Goal: Task Accomplishment & Management: Manage account settings

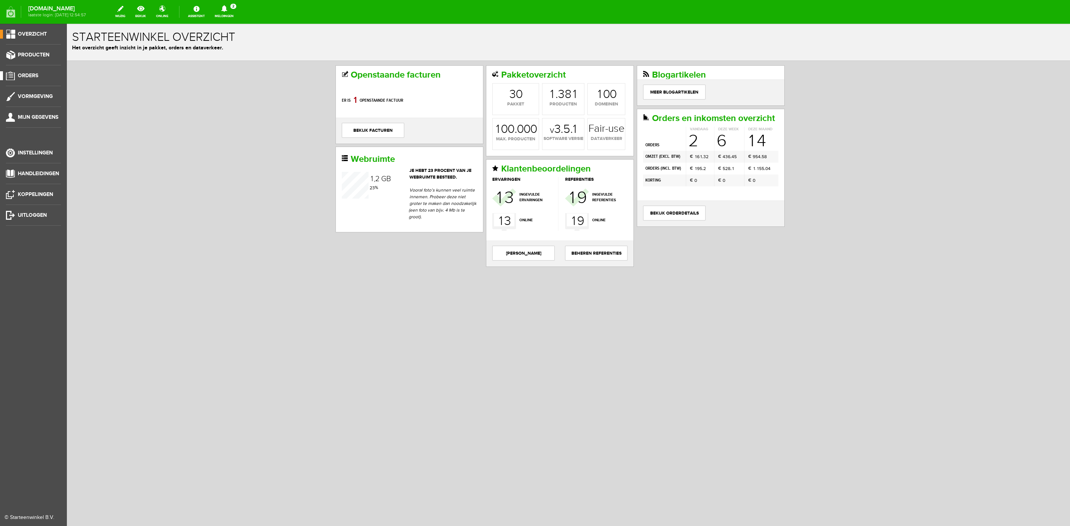
click at [21, 78] on span "Orders" at bounding box center [28, 75] width 20 height 6
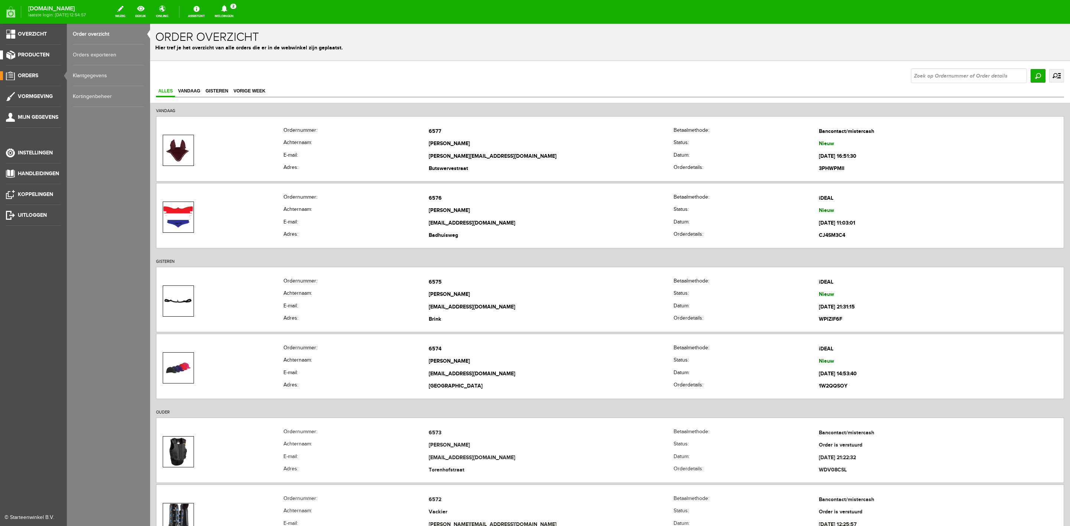
click at [25, 55] on span "Producten" at bounding box center [34, 55] width 32 height 6
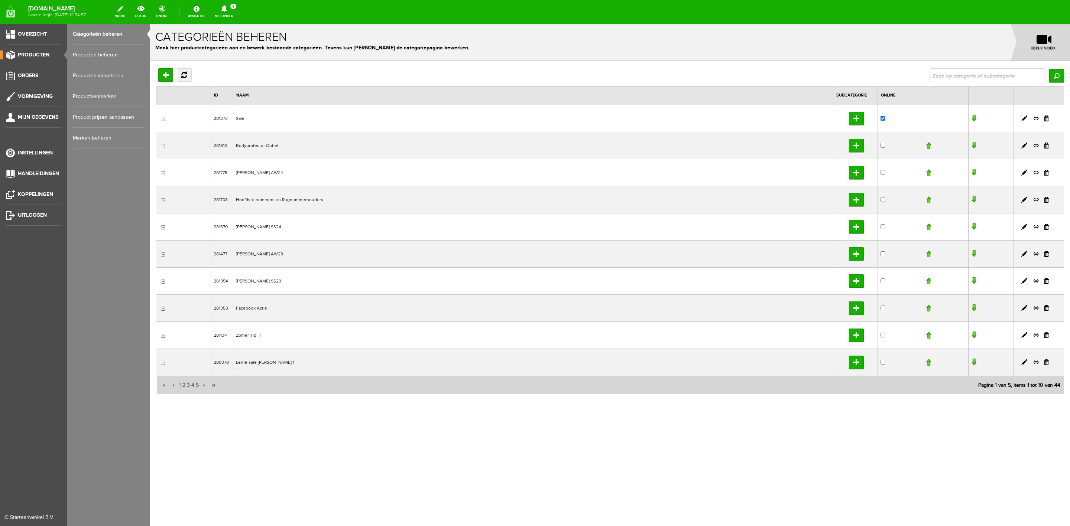
click at [61, 52] on li "Producten" at bounding box center [33, 58] width 55 height 15
click at [87, 54] on link "Producten beheren" at bounding box center [108, 55] width 71 height 21
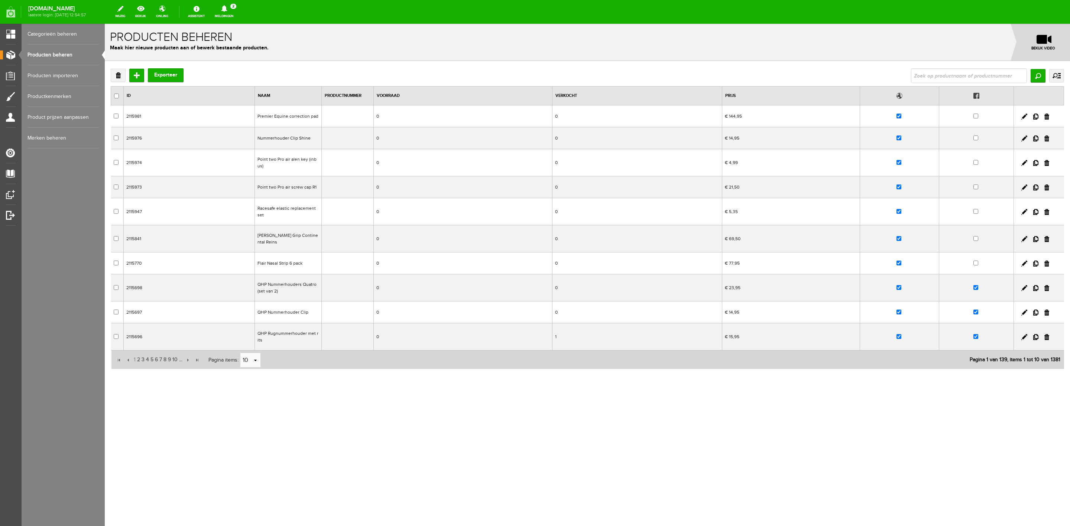
click at [713, 74] on input "text" at bounding box center [969, 75] width 116 height 15
type input "Sheepskin Breastplate & Rein cover"
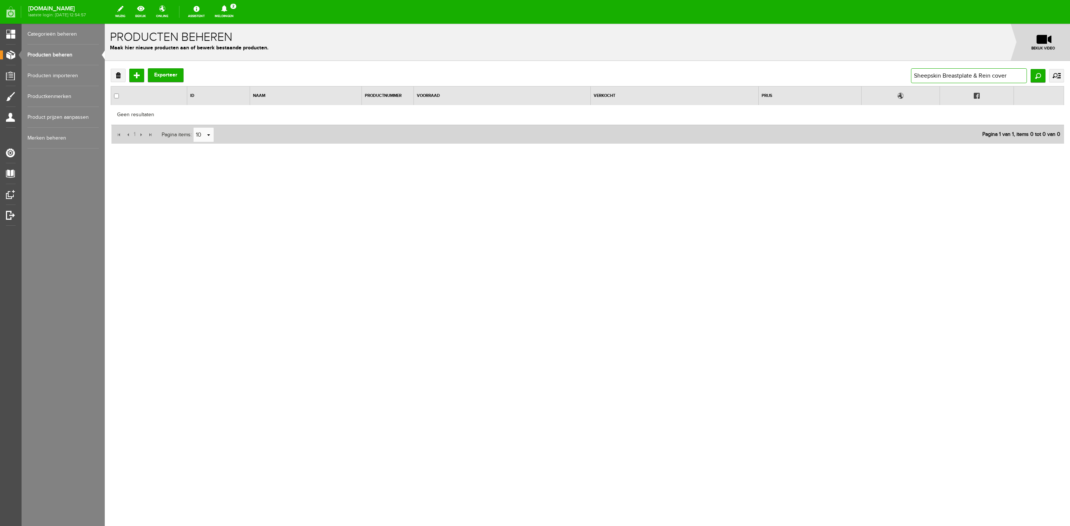
drag, startPoint x: 1005, startPoint y: 75, endPoint x: 898, endPoint y: 88, distance: 107.8
click at [713, 88] on div "Verwijderen Toevoegen Exporteer Sheepskin Breastplate & Rein cover Zoeken uitge…" at bounding box center [587, 106] width 953 height 76
type input "r"
type input "breastplate"
click at [713, 76] on input "breastplate" at bounding box center [969, 75] width 116 height 15
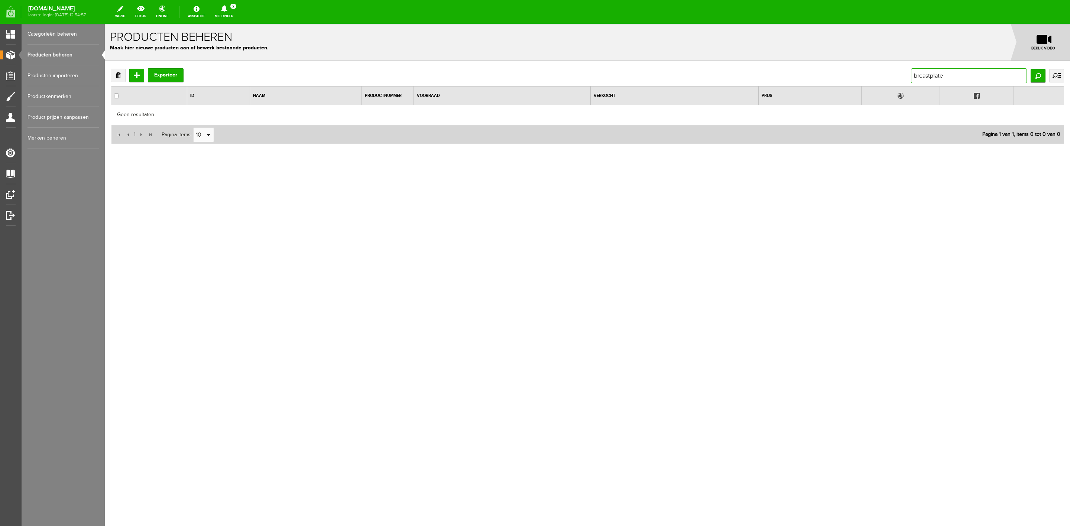
click at [713, 76] on input "breastplate" at bounding box center [969, 75] width 116 height 15
type input "jachtm"
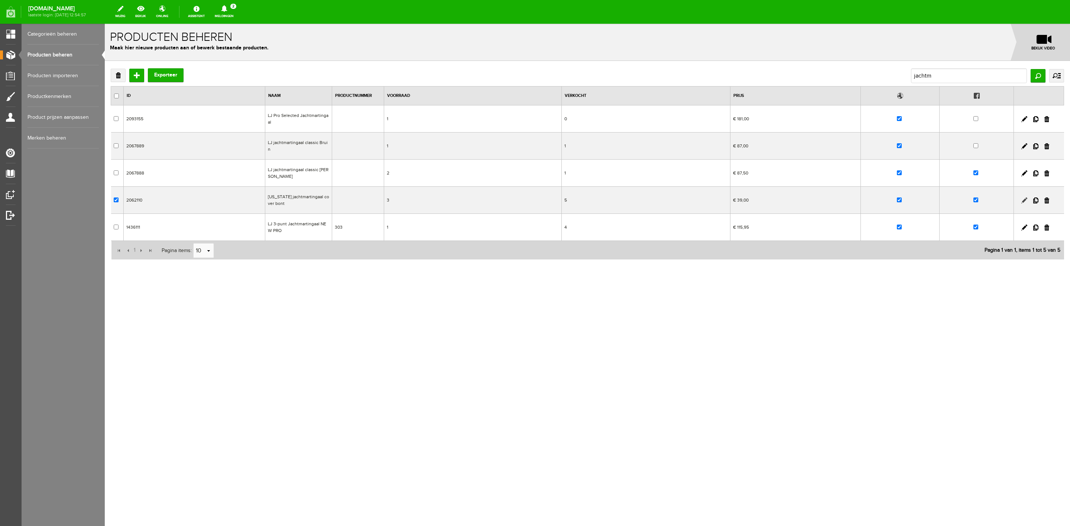
click at [713, 198] on link at bounding box center [1024, 201] width 6 height 6
checkbox input "true"
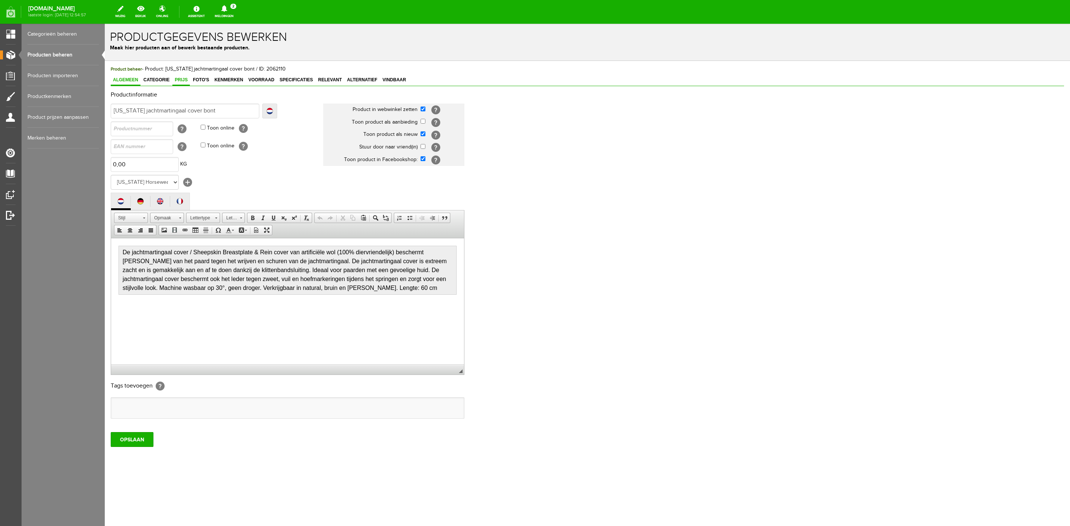
click at [188, 77] on link "Prijs" at bounding box center [180, 80] width 17 height 11
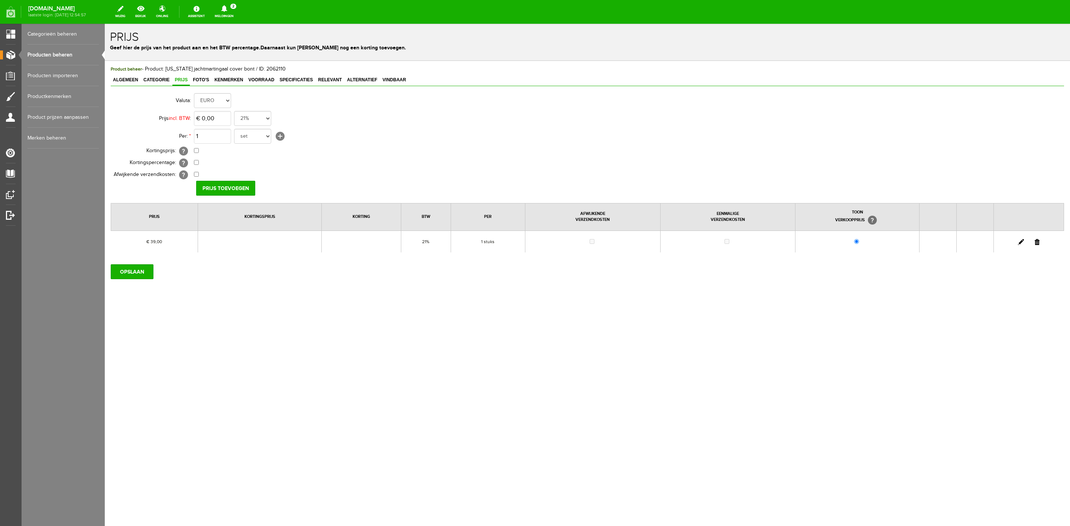
click at [713, 244] on link at bounding box center [1021, 242] width 6 height 6
click at [218, 116] on input "39" at bounding box center [212, 118] width 37 height 15
type input "€ 34,99"
click at [222, 192] on input "[PERSON_NAME]" at bounding box center [223, 188] width 54 height 15
click at [124, 273] on input "OPSLAAN" at bounding box center [132, 272] width 43 height 15
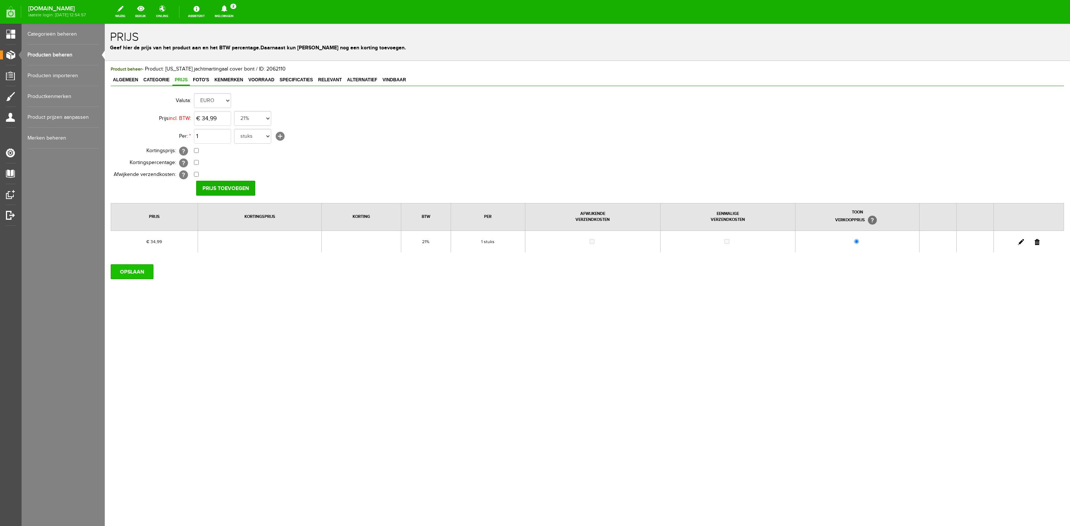
click at [134, 275] on input "OPSLAAN" at bounding box center [132, 272] width 43 height 15
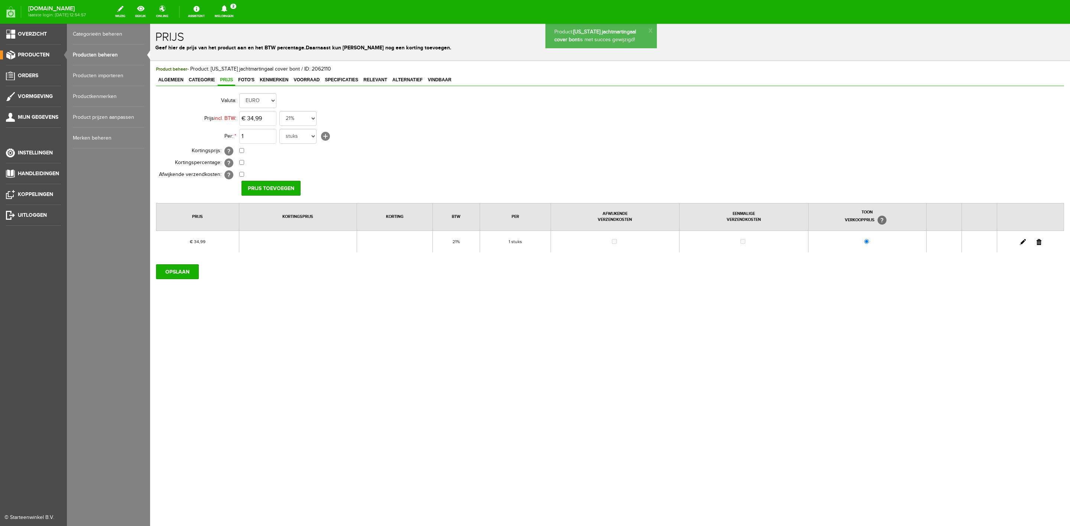
click at [81, 56] on link "Producten beheren" at bounding box center [108, 55] width 71 height 21
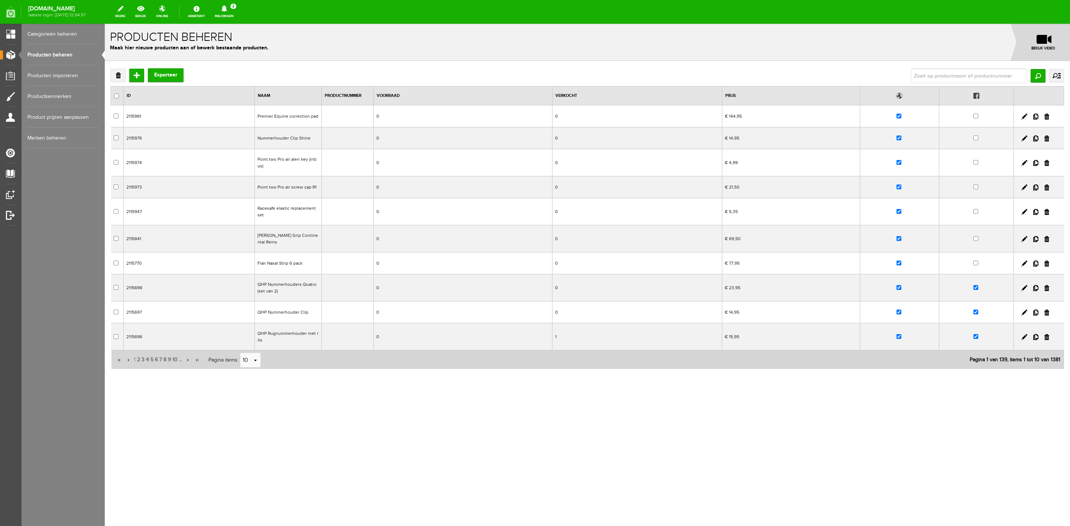
click at [232, 17] on link "Meldingen 2 Nieuwe orders Er is een nieuwe order( #6577 ) geplaatst door [PERSO…" at bounding box center [224, 12] width 28 height 16
click at [233, 86] on b "[PERSON_NAME]" at bounding box center [218, 89] width 41 height 6
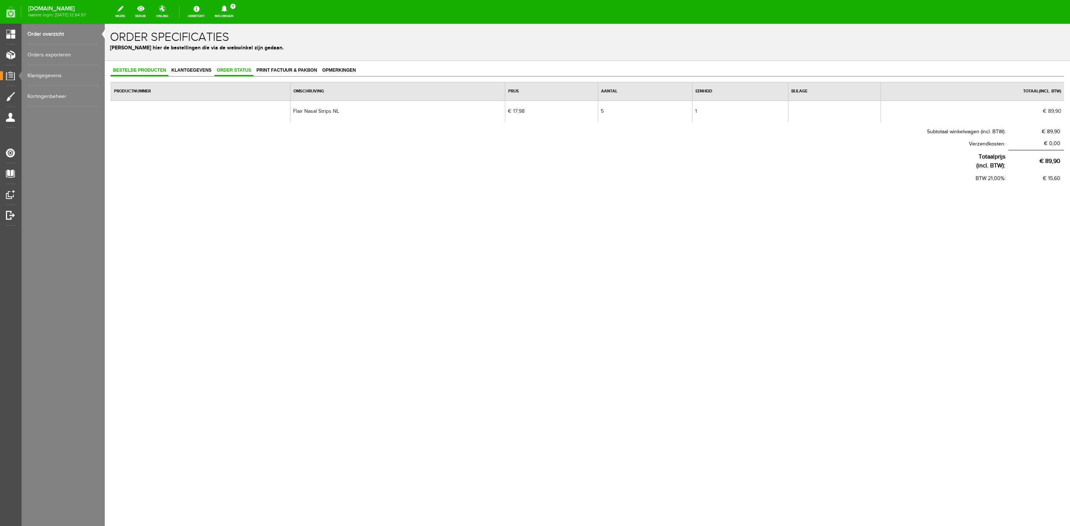
click at [241, 74] on link "Order status" at bounding box center [233, 70] width 39 height 11
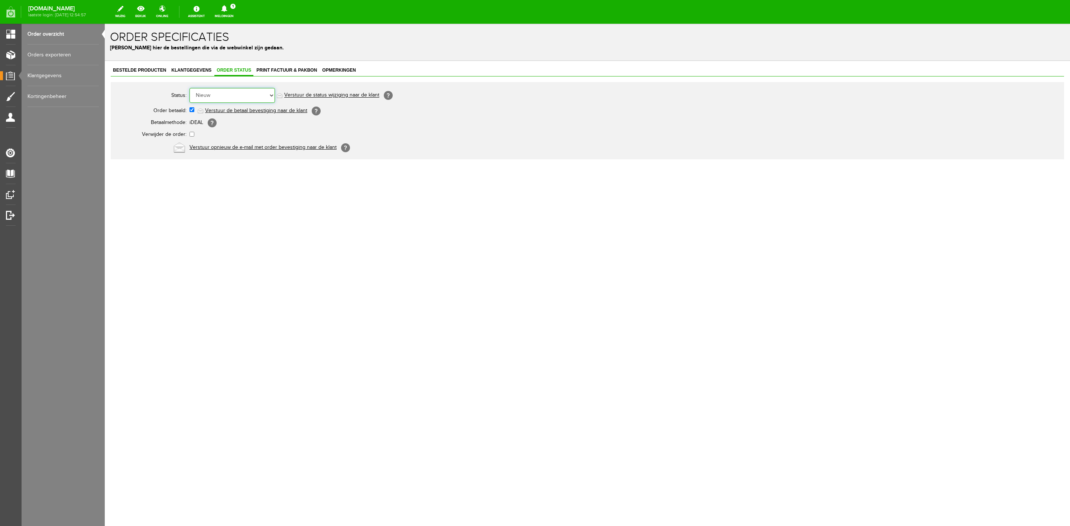
click at [246, 96] on select "Order niet afgerond Nieuw Order in behandeling Wacht op leverancier Wacht op be…" at bounding box center [231, 95] width 85 height 15
select select "3"
click at [189, 88] on select "Order niet afgerond Nieuw Order in behandeling Wacht op leverancier Wacht op be…" at bounding box center [231, 95] width 85 height 15
drag, startPoint x: 240, startPoint y: 137, endPoint x: 236, endPoint y: 99, distance: 38.4
click at [236, 99] on select "Order niet afgerond Nieuw Order in behandeling Wacht op leverancier Wacht op be…" at bounding box center [231, 95] width 85 height 15
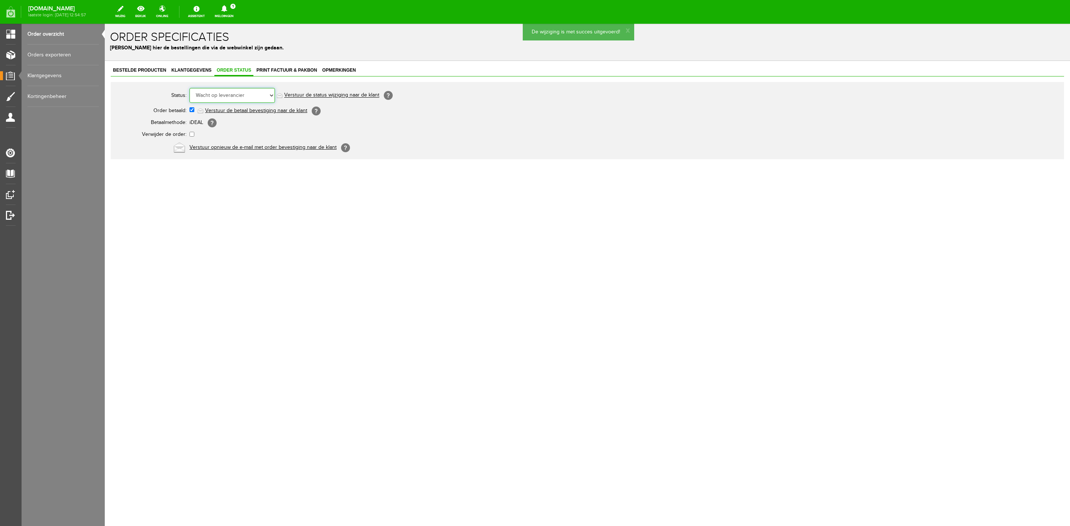
click at [189, 88] on select "Order niet afgerond Nieuw Order in behandeling Wacht op leverancier Wacht op be…" at bounding box center [231, 95] width 85 height 15
click at [66, 39] on link "Order overzicht" at bounding box center [62, 34] width 71 height 21
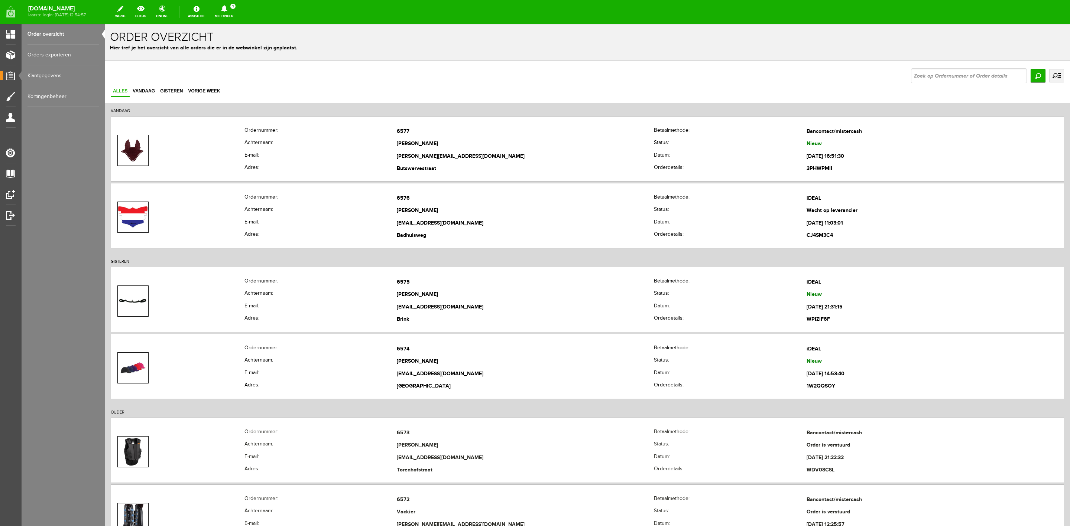
click at [238, 19] on link "Meldingen 1 Nieuwe orders Er is een nieuwe order( #6577 ) geplaatst door [PERSO…" at bounding box center [224, 12] width 28 height 16
click at [239, 54] on b "[PERSON_NAME]" at bounding box center [218, 57] width 41 height 6
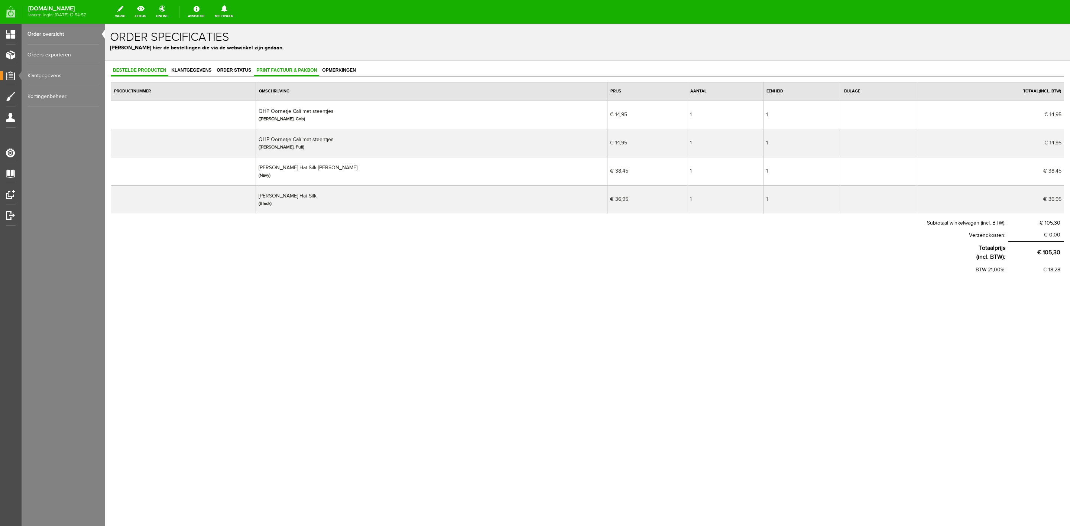
click at [306, 66] on link "Print factuur & pakbon" at bounding box center [286, 70] width 65 height 11
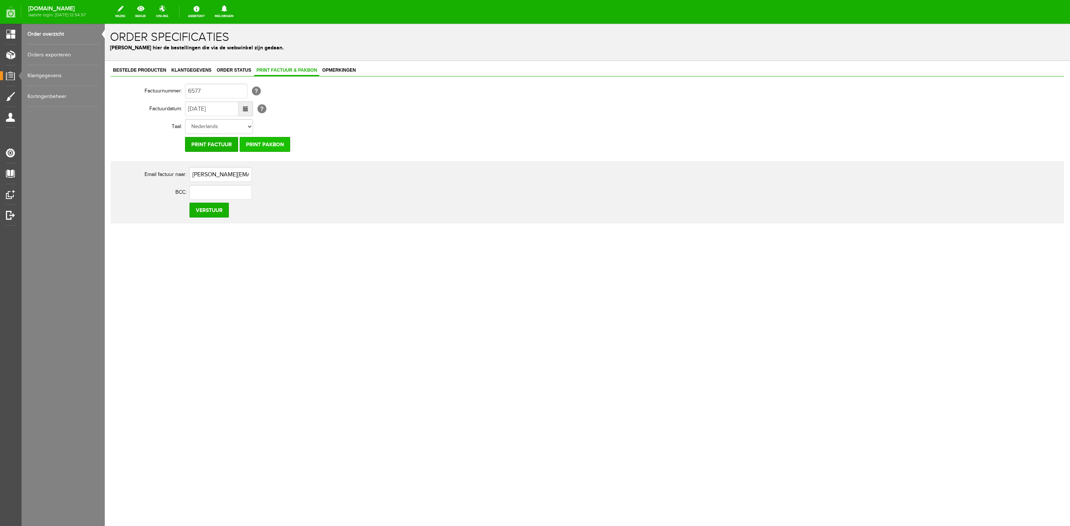
click at [283, 150] on input "Print pakbon" at bounding box center [265, 144] width 51 height 15
click at [158, 69] on span "Bestelde producten" at bounding box center [140, 70] width 58 height 5
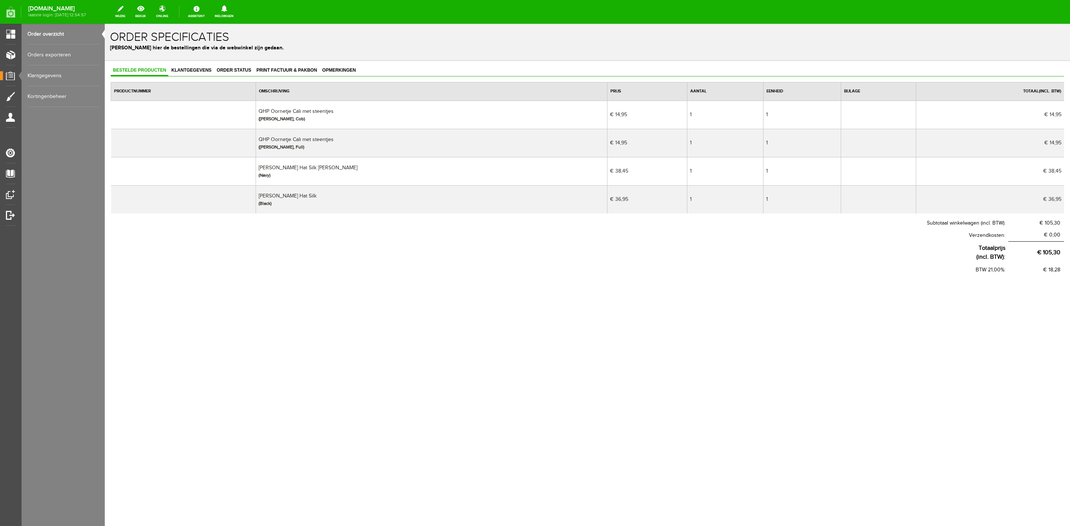
click at [296, 194] on td "[PERSON_NAME] Hat Silk (Black)" at bounding box center [431, 199] width 351 height 28
click at [297, 194] on td "[PERSON_NAME] Hat Silk (Black)" at bounding box center [431, 199] width 351 height 28
copy td "[PERSON_NAME] Hat Silk"
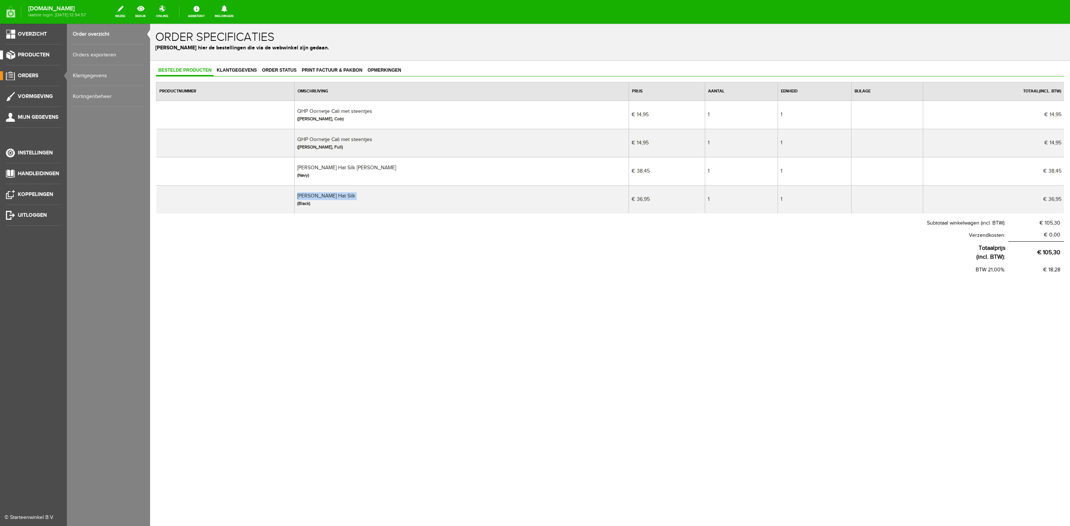
click at [38, 53] on span "Producten" at bounding box center [34, 55] width 32 height 6
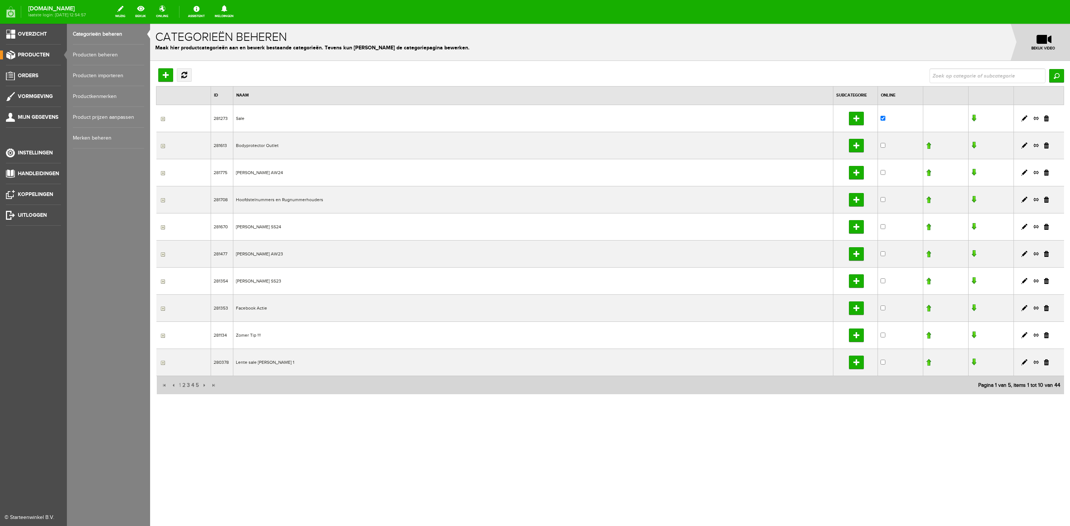
click at [100, 56] on link "Producten beheren" at bounding box center [108, 55] width 71 height 21
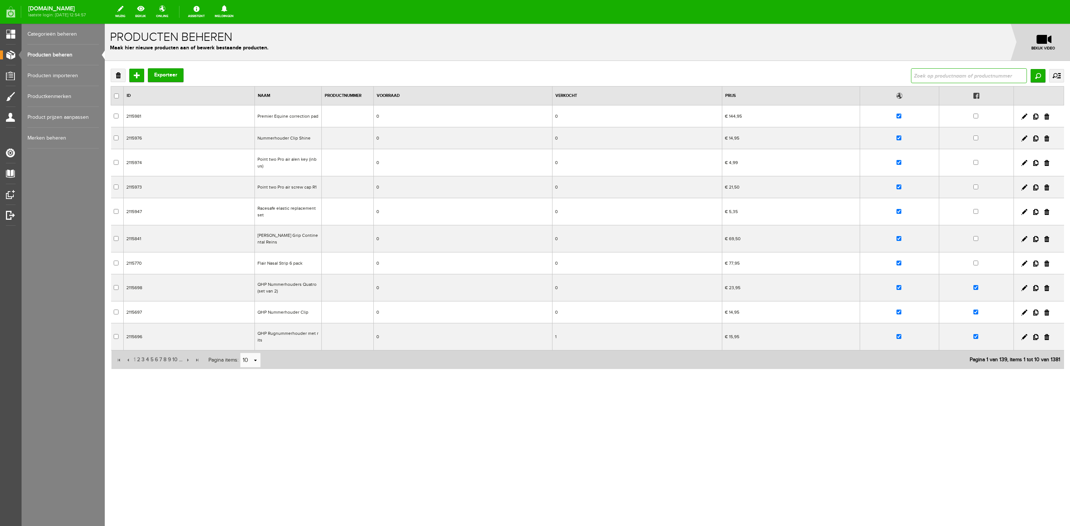
click at [713, 76] on input "text" at bounding box center [969, 75] width 116 height 15
paste input "[PERSON_NAME] Hat Silk"
type input "[PERSON_NAME] Hat Silk"
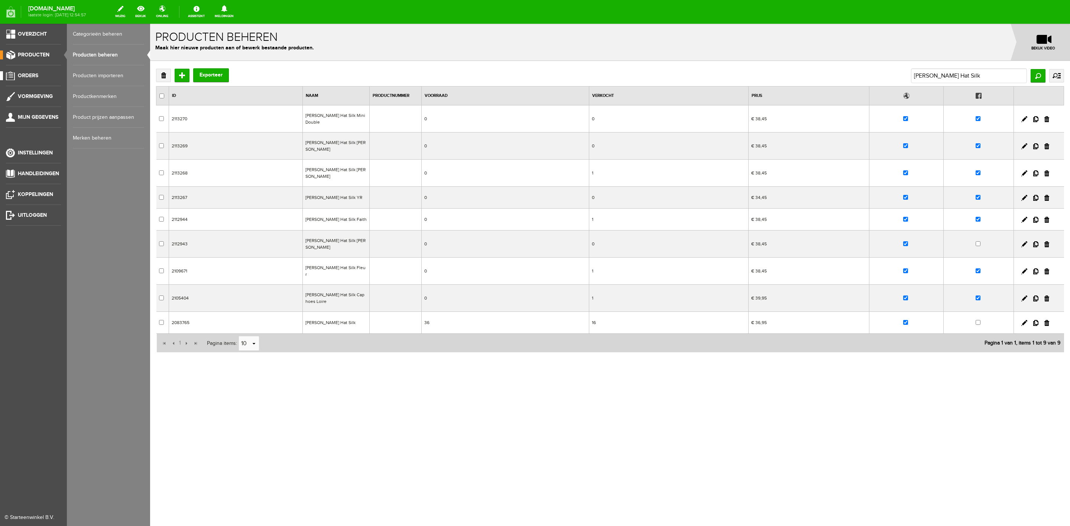
click at [38, 82] on li "Orders" at bounding box center [33, 78] width 55 height 15
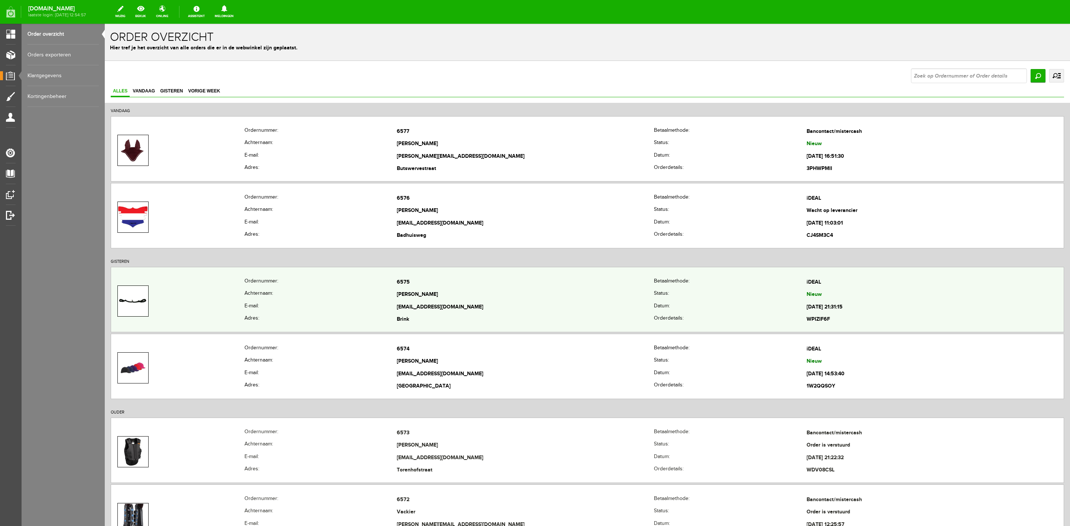
click at [488, 299] on td "[PERSON_NAME]" at bounding box center [525, 295] width 257 height 13
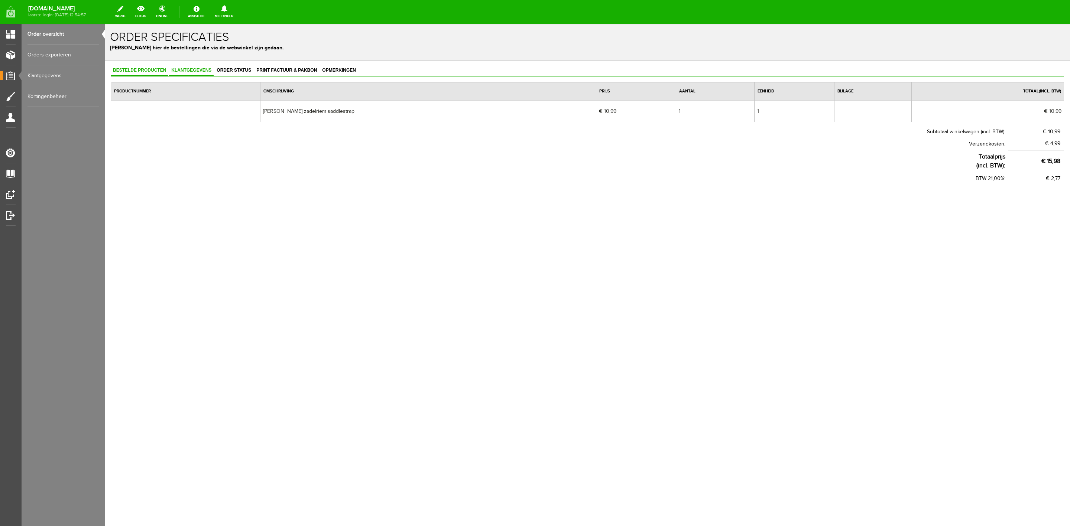
click at [175, 69] on span "Klantgegevens" at bounding box center [191, 70] width 45 height 5
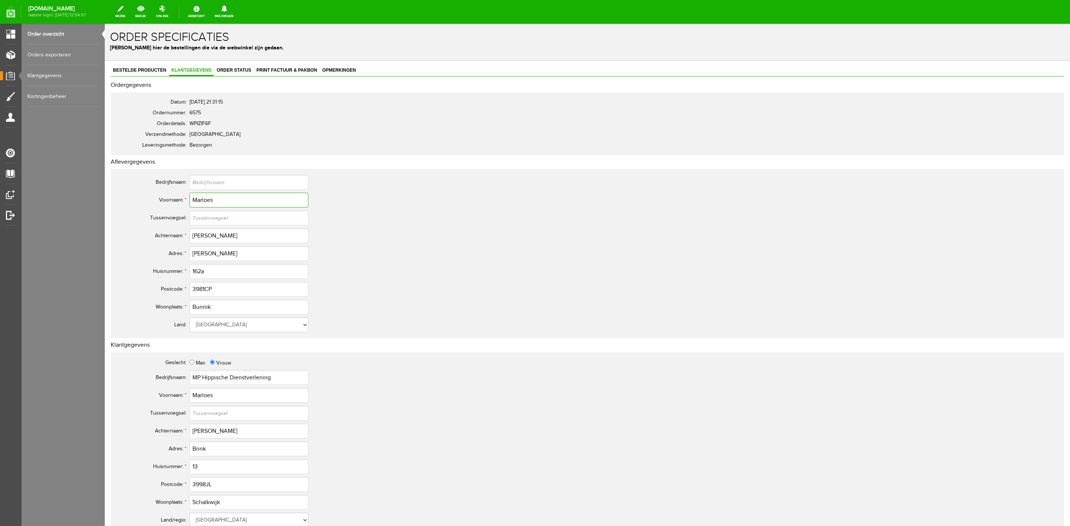
click at [200, 203] on input "Marloes" at bounding box center [248, 200] width 119 height 15
click at [203, 241] on input "[PERSON_NAME]" at bounding box center [248, 236] width 119 height 15
click at [201, 289] on input "3981CP" at bounding box center [248, 289] width 119 height 15
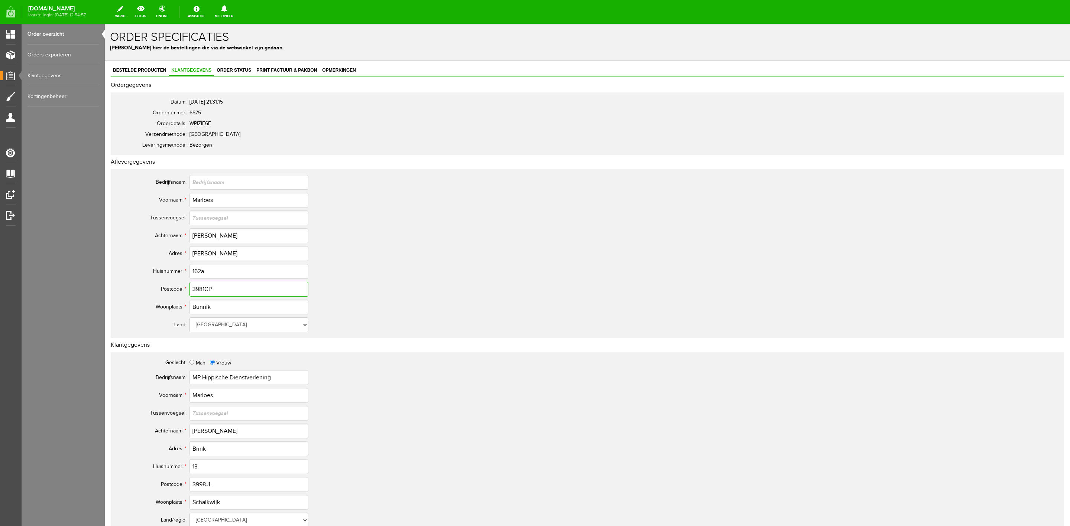
click at [201, 289] on input "3981CP" at bounding box center [248, 289] width 119 height 15
click at [271, 74] on link "Print factuur & pakbon" at bounding box center [286, 70] width 65 height 11
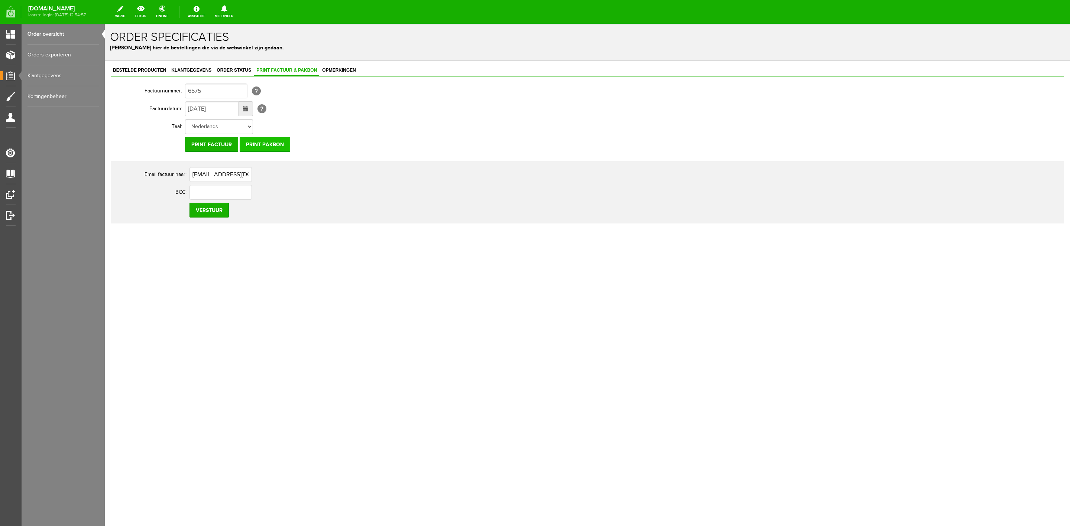
click at [281, 143] on input "Print pakbon" at bounding box center [265, 144] width 51 height 15
click at [127, 73] on link "Bestelde producten" at bounding box center [140, 70] width 58 height 11
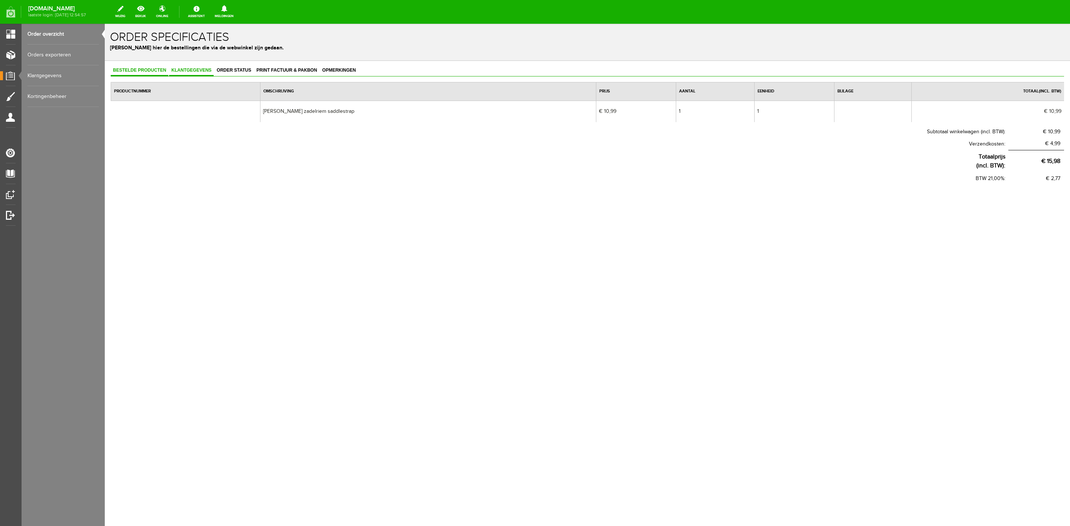
click at [191, 71] on span "Klantgegevens" at bounding box center [191, 70] width 45 height 5
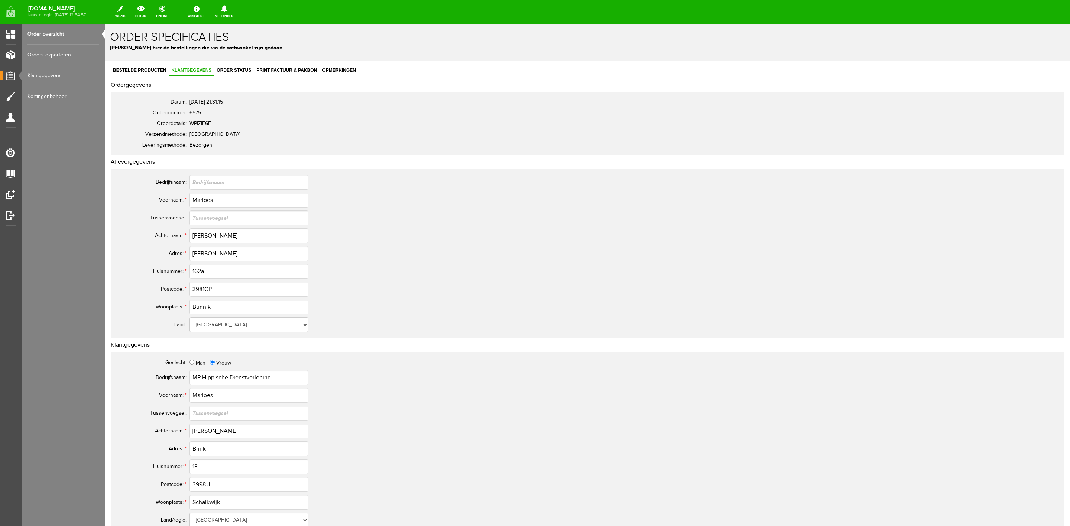
click at [262, 61] on div "Bestelde producten Klantgegevens Order status Print factuur & pakbon Opmerkinge…" at bounding box center [587, 396] width 965 height 670
click at [262, 65] on link "Print factuur & pakbon" at bounding box center [286, 70] width 65 height 11
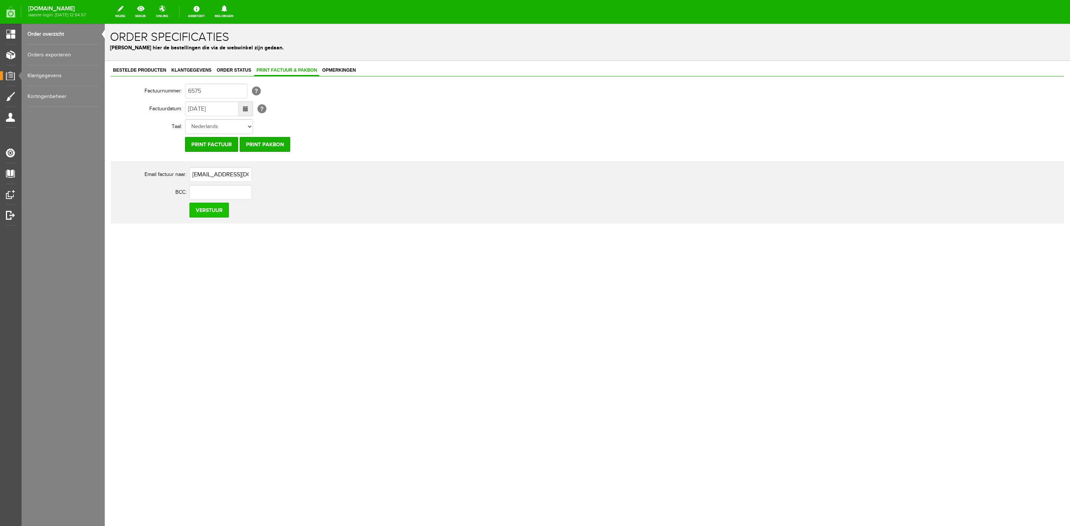
click at [208, 208] on input "Verstuur" at bounding box center [208, 210] width 39 height 15
click at [194, 61] on div "Bestelde producten Klantgegevens Order status Print factuur & pakbon Opmerkinge…" at bounding box center [587, 170] width 965 height 218
click at [191, 68] on span "Klantgegevens" at bounding box center [191, 70] width 45 height 5
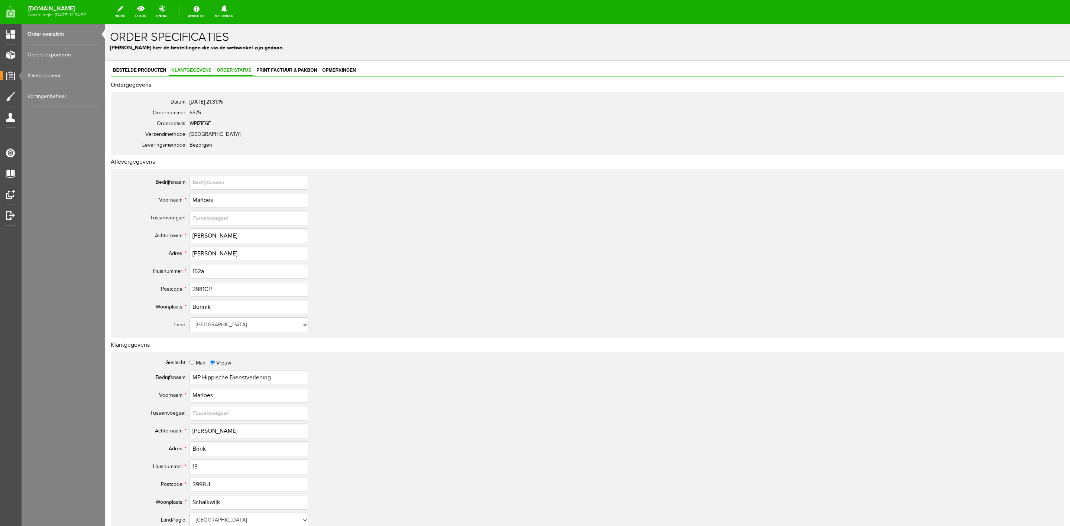
click at [232, 72] on span "Order status" at bounding box center [233, 70] width 39 height 5
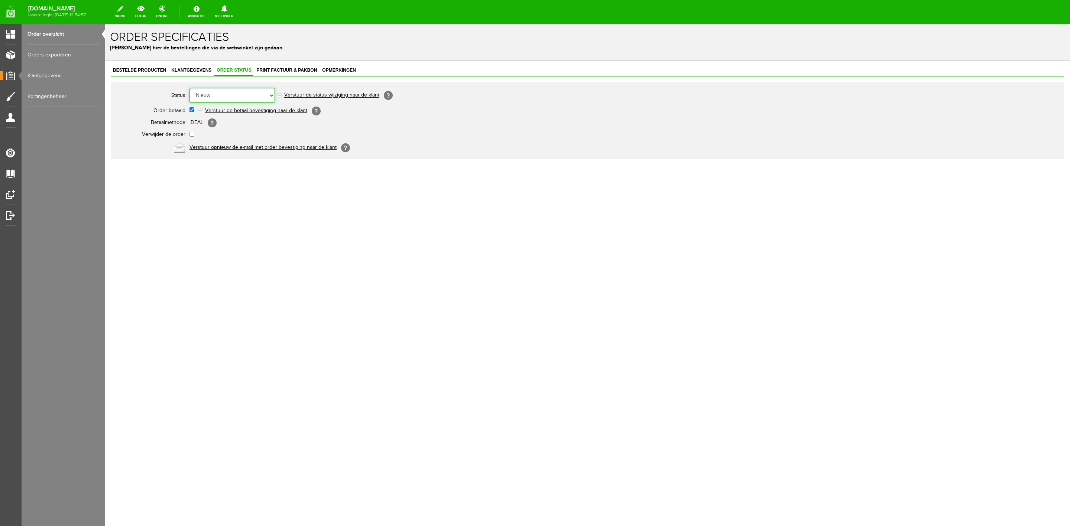
click at [218, 93] on select "Order niet afgerond Nieuw Order in behandeling Wacht op leverancier Wacht op be…" at bounding box center [231, 95] width 85 height 15
select select "5"
click at [189, 88] on select "Order niet afgerond Nieuw Order in behandeling Wacht op leverancier Wacht op be…" at bounding box center [231, 95] width 85 height 15
click at [349, 97] on link "Verstuur de status wijziging naar de klant" at bounding box center [331, 96] width 95 height 6
click at [54, 32] on link "Order overzicht" at bounding box center [62, 34] width 71 height 21
